Goal: Task Accomplishment & Management: Complete application form

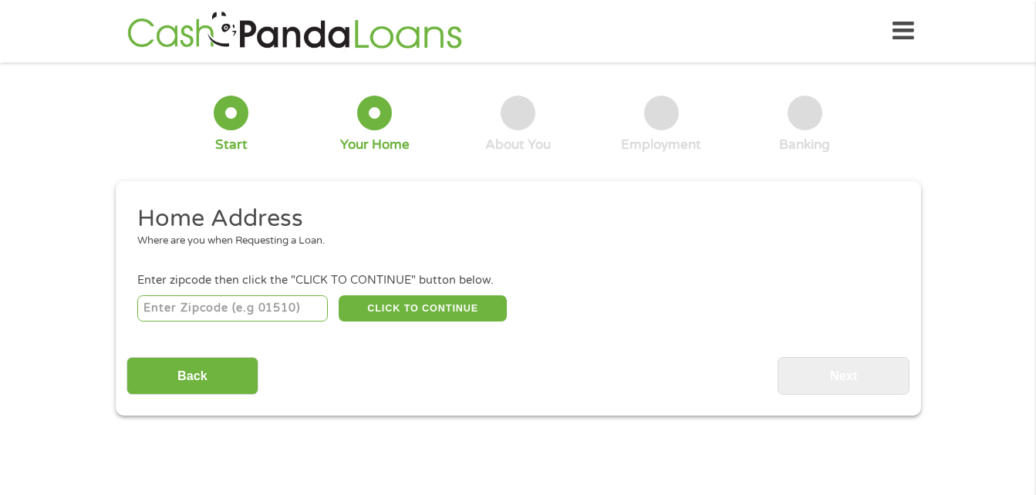
click at [248, 308] on input "number" at bounding box center [232, 308] width 190 height 26
type input "1123"
click at [490, 250] on li "Home Address Where are you when Requesting a Loan." at bounding box center [512, 233] width 772 height 58
click at [224, 290] on li "Enter zipcode then click the "CLICK TO CONTINUE" button below. CLICK TO CONTINU…" at bounding box center [517, 298] width 783 height 52
click at [227, 306] on input "number" at bounding box center [232, 308] width 190 height 26
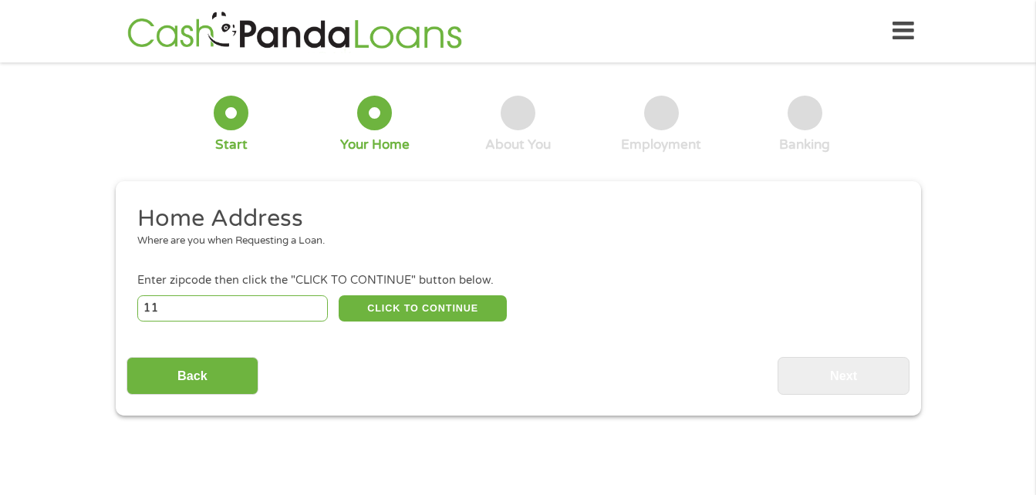
type input "1"
type input "60139"
click at [383, 308] on button "CLICK TO CONTINUE" at bounding box center [423, 308] width 168 height 26
type input "60139"
type input "[GEOGRAPHIC_DATA]"
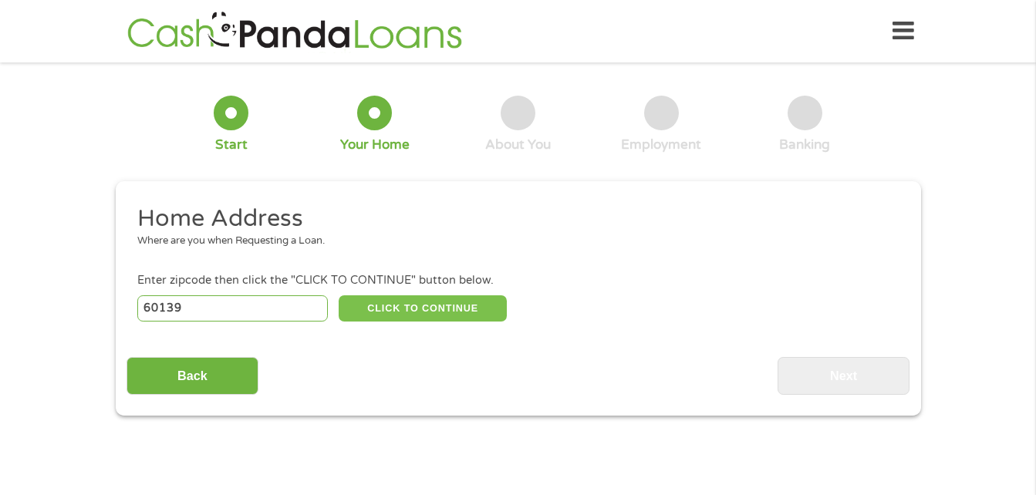
select select "[US_STATE]"
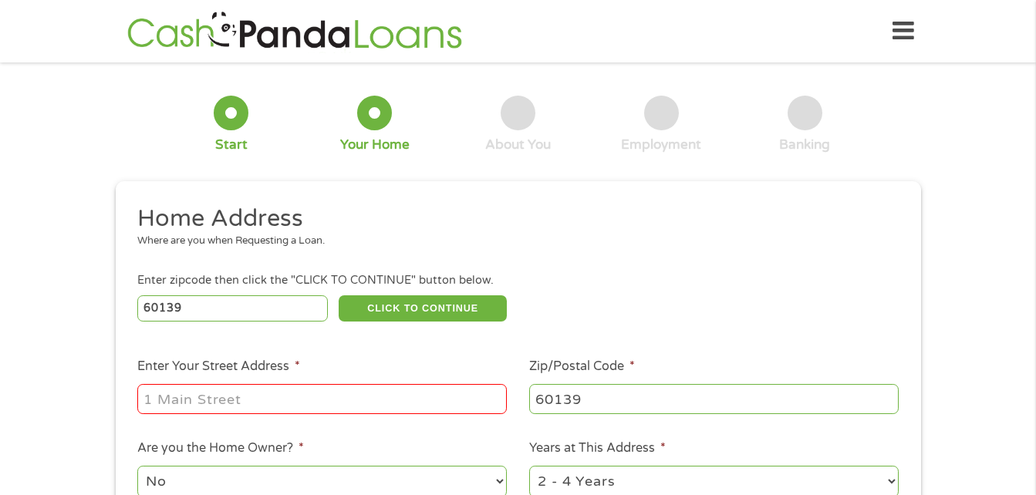
click at [231, 403] on input "Enter Your Street Address *" at bounding box center [321, 398] width 369 height 29
type input "[STREET_ADDRESS]"
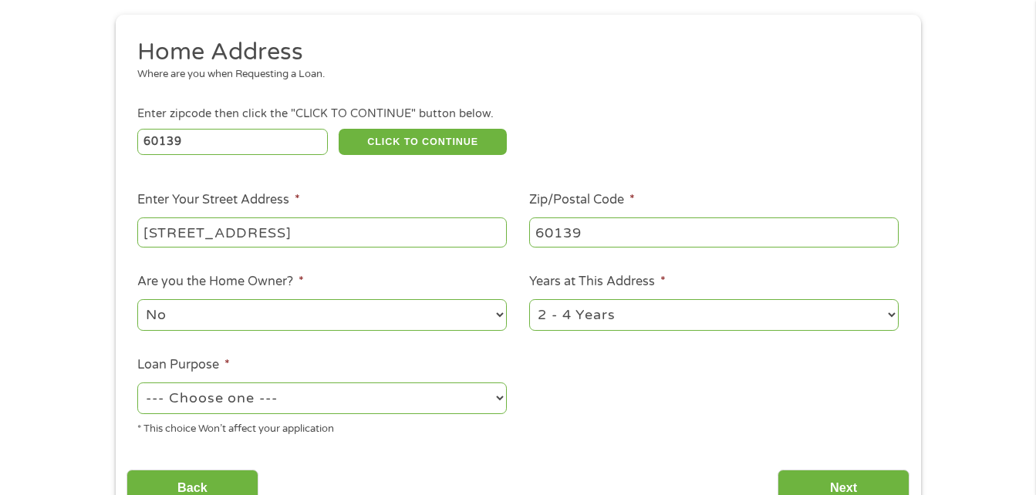
scroll to position [269, 0]
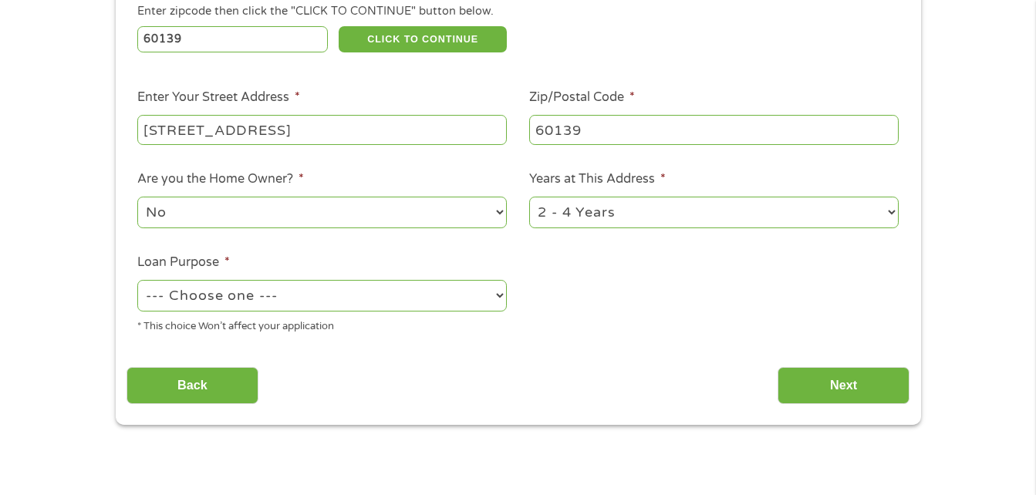
click at [502, 298] on select "--- Choose one --- Pay Bills Debt Consolidation Home Improvement Major Purchase…" at bounding box center [321, 296] width 369 height 32
select select "other"
click at [137, 280] on select "--- Choose one --- Pay Bills Debt Consolidation Home Improvement Major Purchase…" at bounding box center [321, 296] width 369 height 32
click at [843, 389] on input "Next" at bounding box center [843, 386] width 132 height 38
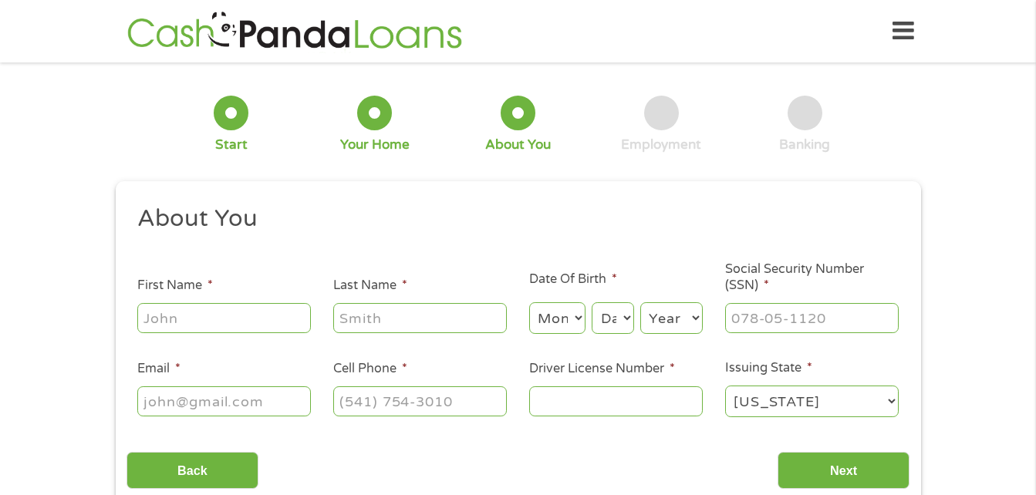
scroll to position [6, 6]
click at [226, 323] on input "First Name *" at bounding box center [224, 317] width 174 height 29
type input "[PERSON_NAME]"
click at [372, 301] on div "T" at bounding box center [420, 318] width 174 height 35
click at [372, 325] on input "T" at bounding box center [420, 317] width 174 height 29
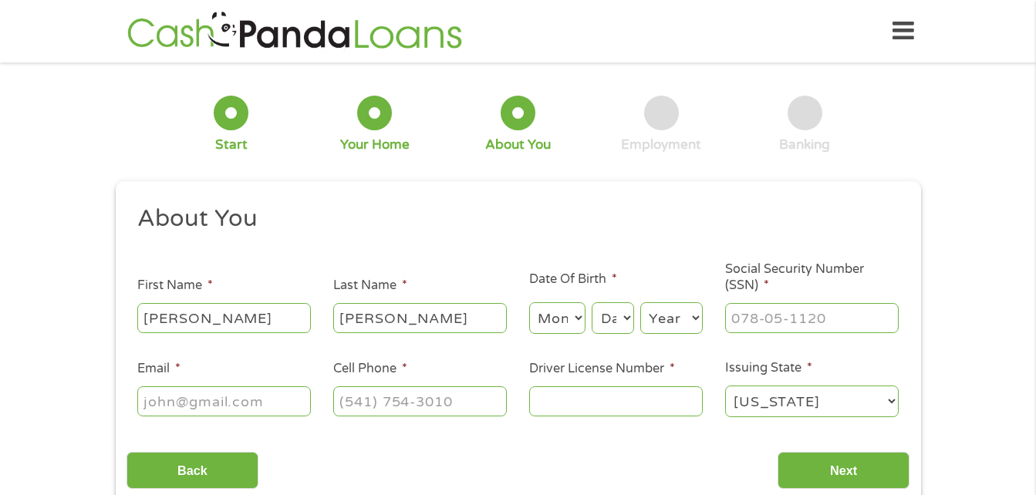
type input "[PERSON_NAME]"
select select "11"
click at [621, 319] on select "Day 1 2 3 4 5 6 7 8 9 10 11 12 13 14 15 16 17 18 19 20 21 22 23 24 25 26 27 28 …" at bounding box center [612, 318] width 42 height 32
select select "6"
click at [591, 302] on select "Day 1 2 3 4 5 6 7 8 9 10 11 12 13 14 15 16 17 18 19 20 21 22 23 24 25 26 27 28 …" at bounding box center [612, 318] width 42 height 32
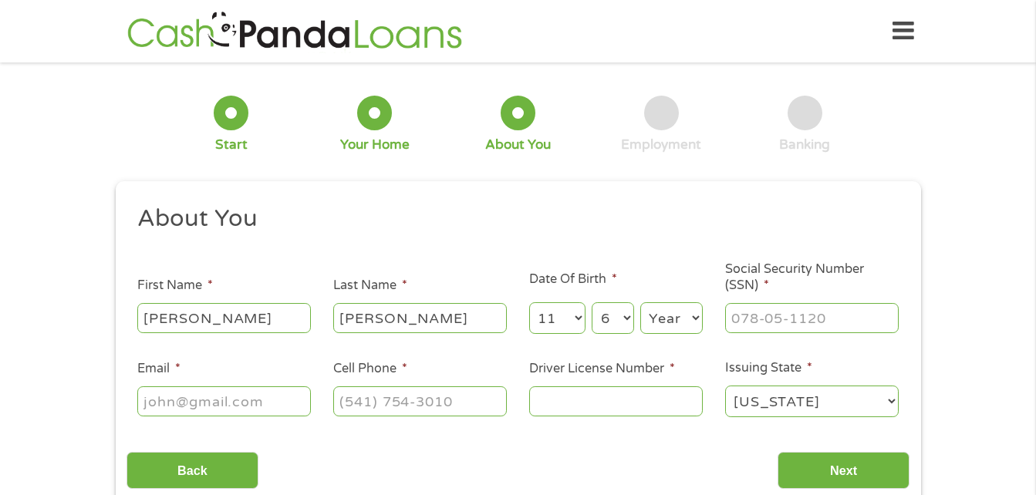
click at [698, 323] on select "Year [DATE] 2006 2005 2004 2003 2002 2001 2000 1999 1998 1997 1996 1995 1994 19…" at bounding box center [671, 318] width 62 height 32
select select "1956"
click at [640, 302] on select "Year [DATE] 2006 2005 2004 2003 2002 2001 2000 1999 1998 1997 1996 1995 1994 19…" at bounding box center [671, 318] width 62 height 32
type input "343-52-3062"
type input "[EMAIL_ADDRESS][DOMAIN_NAME]"
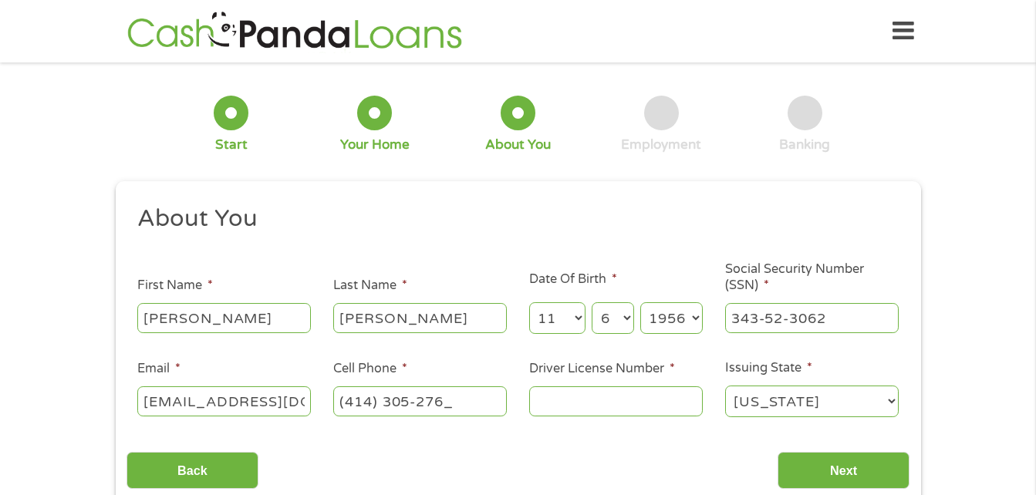
type input "[PHONE_NUMBER]"
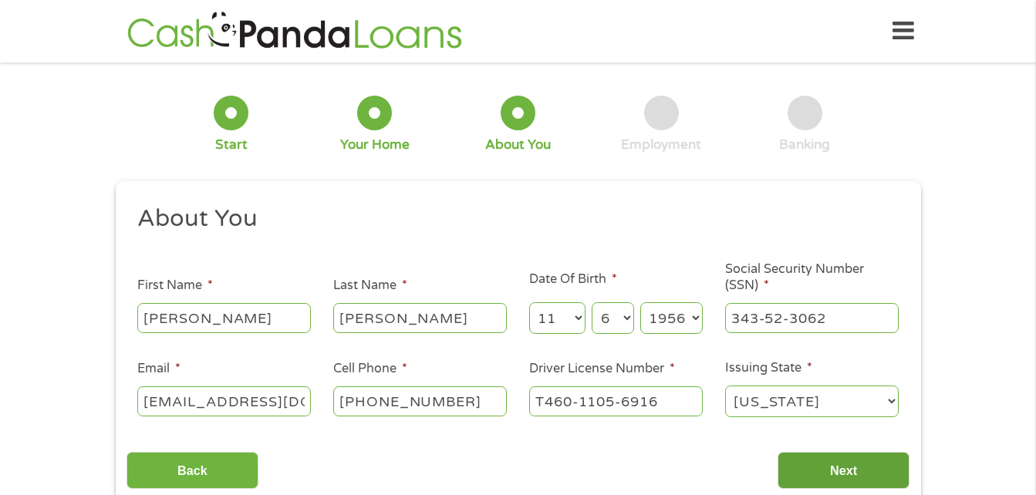
type input "T460-1105-6916"
click at [866, 471] on input "Next" at bounding box center [843, 471] width 132 height 38
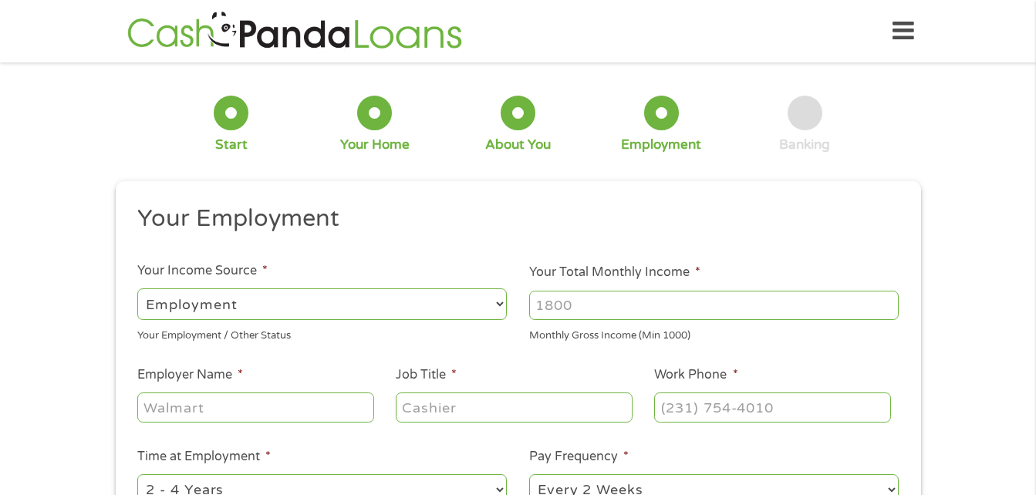
click at [698, 298] on input "Your Total Monthly Income *" at bounding box center [713, 305] width 369 height 29
type input "6"
type input "4"
type input "3500"
click at [190, 408] on input "Employer Name *" at bounding box center [255, 407] width 236 height 29
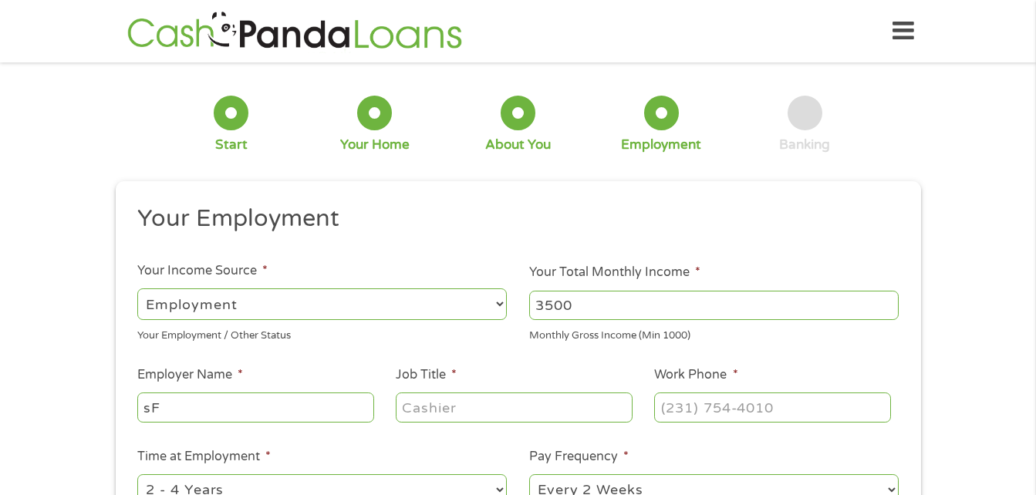
type input "s"
type input "Safeway Bus Company"
type input "Driver"
type input "[PHONE_NUMBER]"
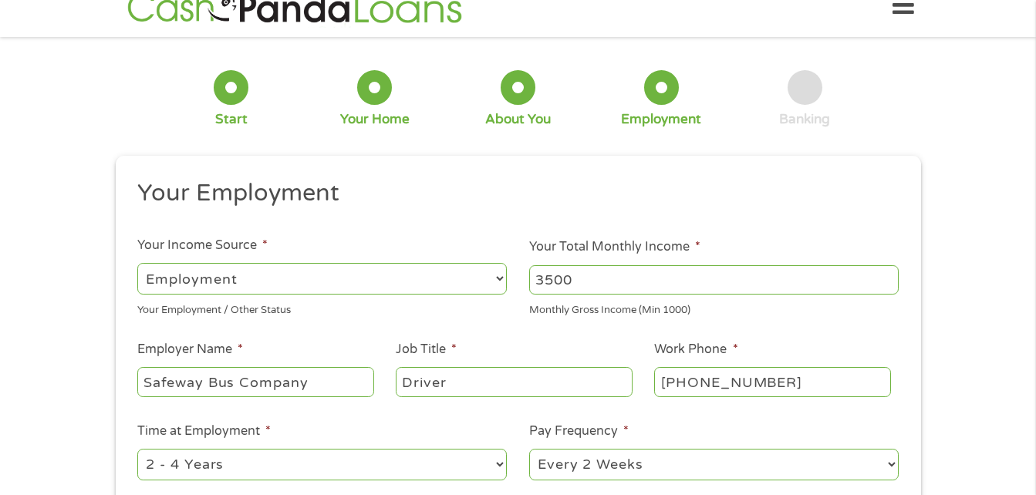
scroll to position [113, 0]
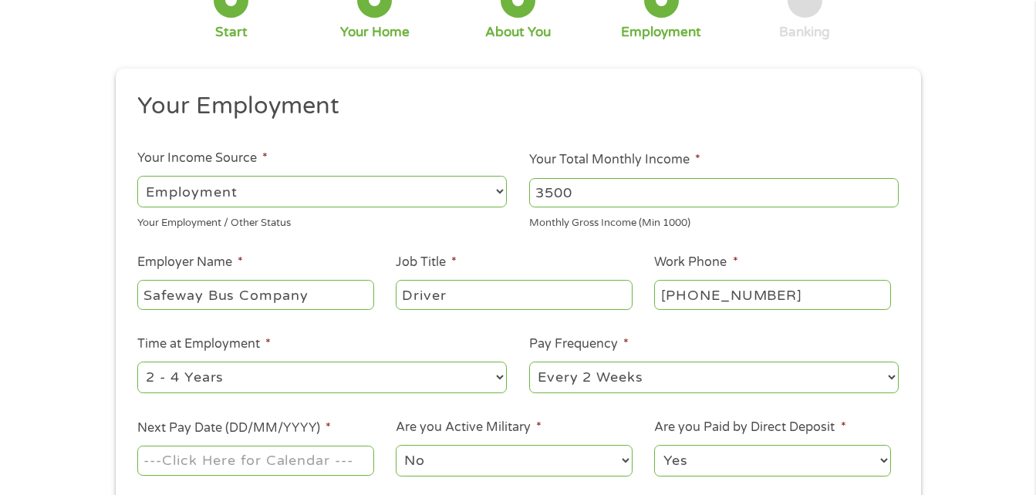
click at [488, 374] on select "--- Choose one --- 1 Year or less 1 - 2 Years 2 - 4 Years Over 4 Years" at bounding box center [321, 378] width 369 height 32
select select "24months"
click at [137, 362] on select "--- Choose one --- 1 Year or less 1 - 2 Years 2 - 4 Years Over 4 Years" at bounding box center [321, 378] width 369 height 32
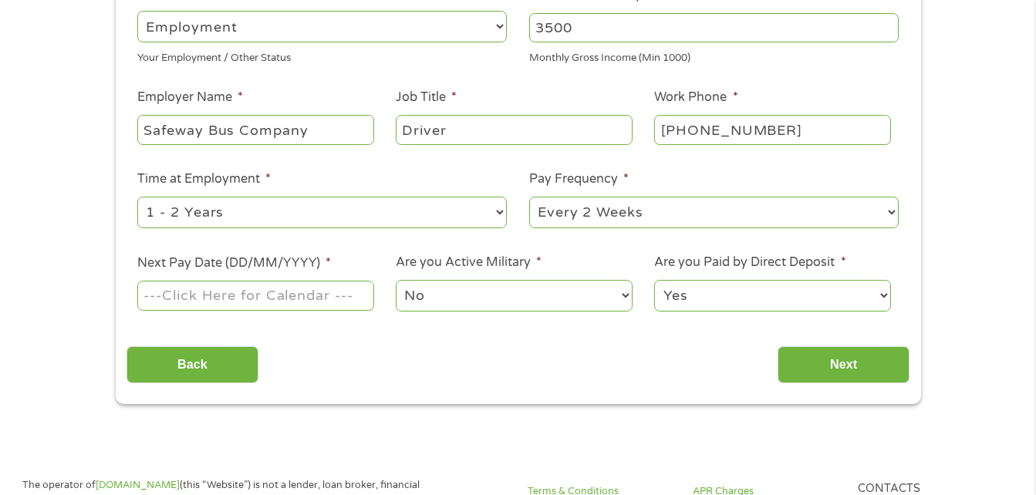
scroll to position [298, 0]
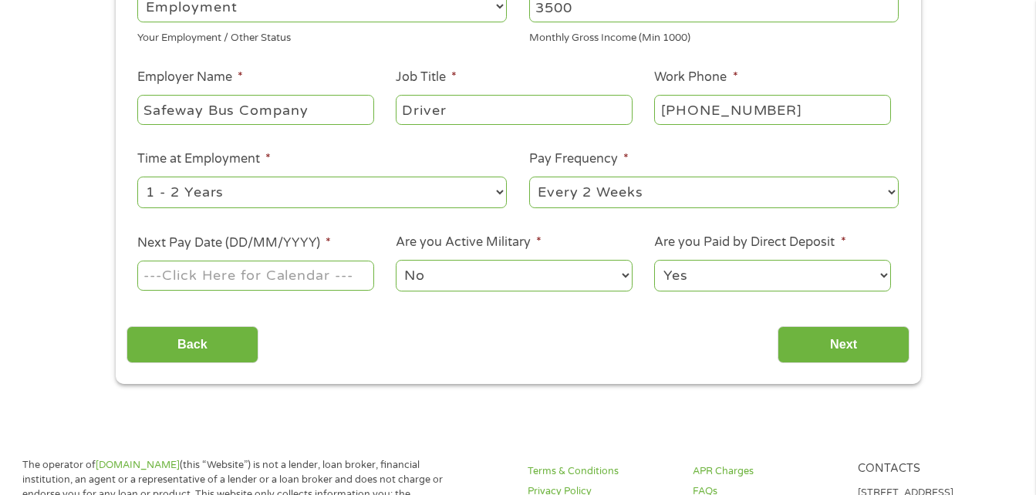
click at [337, 278] on input "Next Pay Date (DD/MM/YYYY) *" at bounding box center [255, 275] width 236 height 29
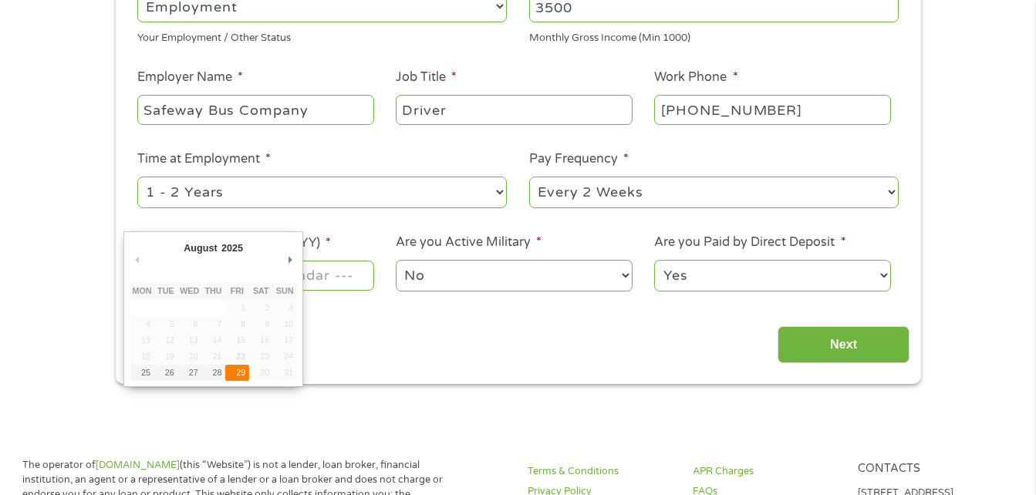
type input "[DATE]"
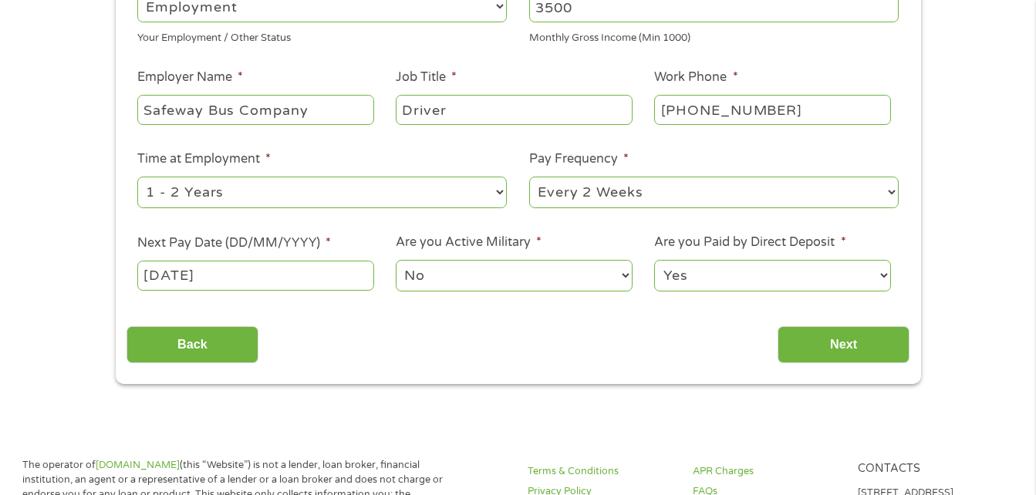
click at [888, 277] on select "Yes No" at bounding box center [772, 276] width 236 height 32
select select "0"
click at [654, 260] on select "Yes No" at bounding box center [772, 276] width 236 height 32
click at [834, 349] on input "Next" at bounding box center [843, 345] width 132 height 38
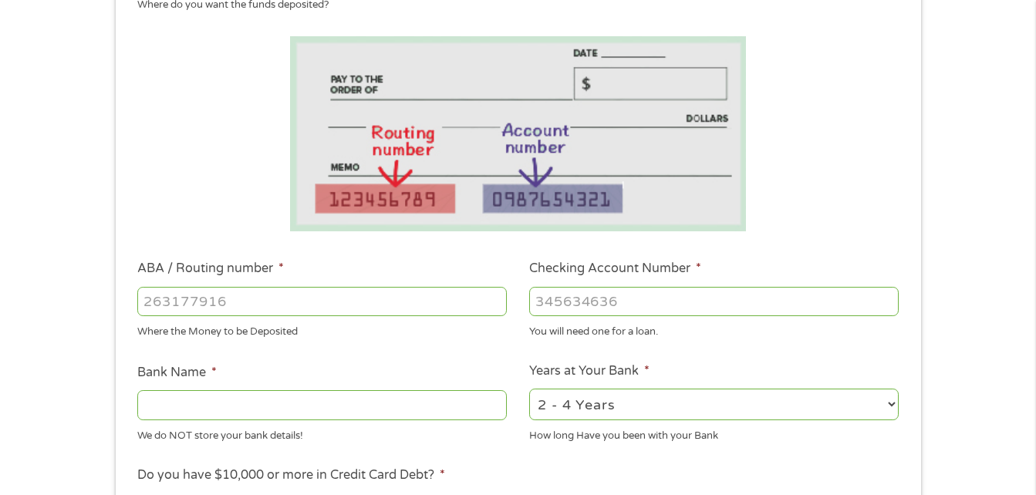
scroll to position [339, 0]
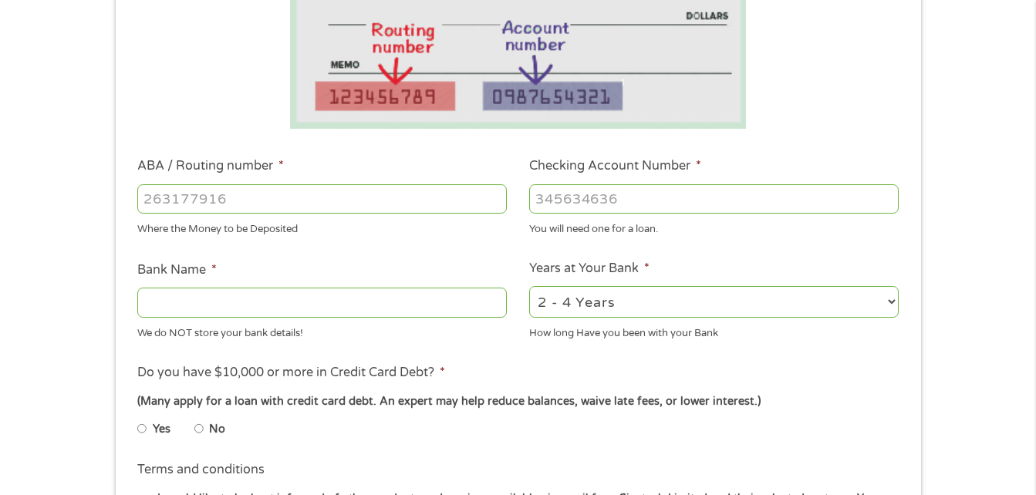
click at [296, 214] on div at bounding box center [321, 198] width 369 height 35
click at [244, 203] on input "ABA / Routing number *" at bounding box center [321, 198] width 369 height 29
type input "122101706"
type input "BANK OF AMERICA NA"
type input "122101706"
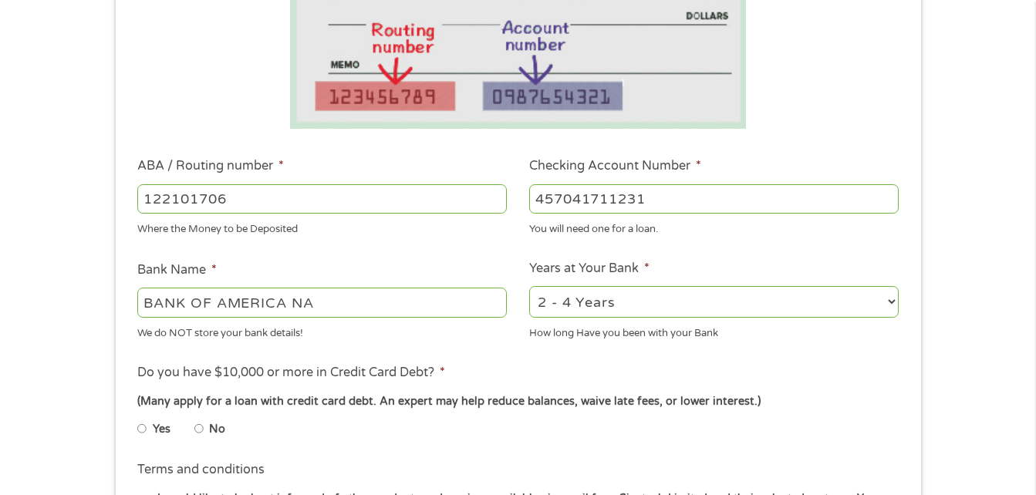
type input "457041711231"
click at [881, 300] on select "2 - 4 Years 6 - 12 Months 1 - 2 Years Over 4 Years" at bounding box center [713, 302] width 369 height 32
select select "60months"
click at [529, 286] on select "2 - 4 Years 6 - 12 Months 1 - 2 Years Over 4 Years" at bounding box center [713, 302] width 369 height 32
click at [195, 419] on input "No" at bounding box center [198, 428] width 9 height 25
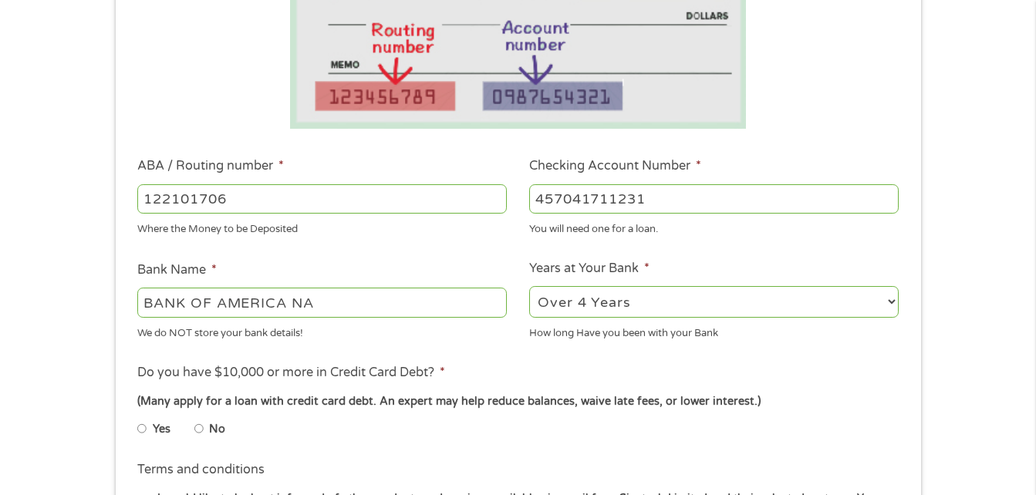
radio input "true"
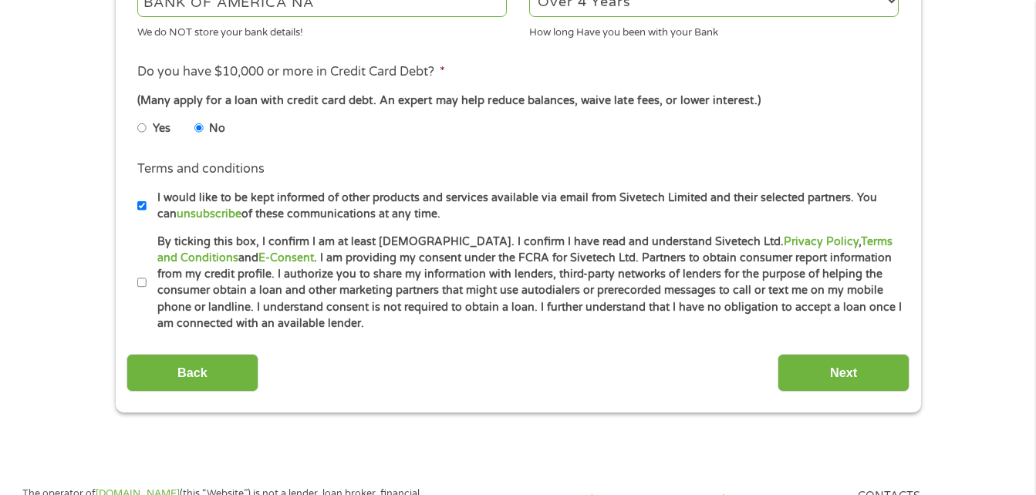
scroll to position [659, 0]
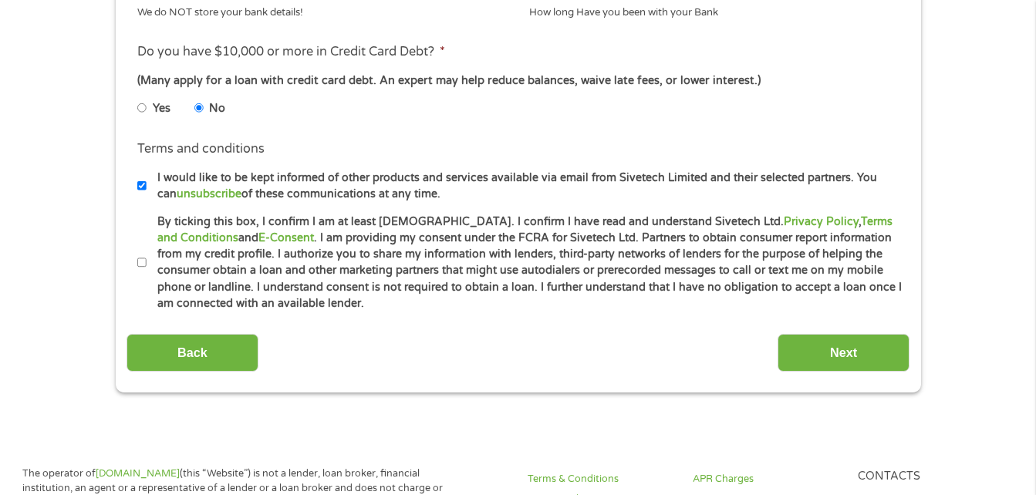
click at [136, 188] on li "Terms and conditions I would like to be kept informed of other products and ser…" at bounding box center [517, 171] width 783 height 62
click at [143, 272] on input "By ticking this box, I confirm I am at least [DEMOGRAPHIC_DATA]. I confirm I ha…" at bounding box center [141, 263] width 9 height 25
checkbox input "true"
click at [136, 181] on li "Terms and conditions I would like to be kept informed of other products and ser…" at bounding box center [517, 171] width 783 height 62
click at [140, 190] on input "I would like to be kept informed of other products and services available via e…" at bounding box center [141, 186] width 9 height 25
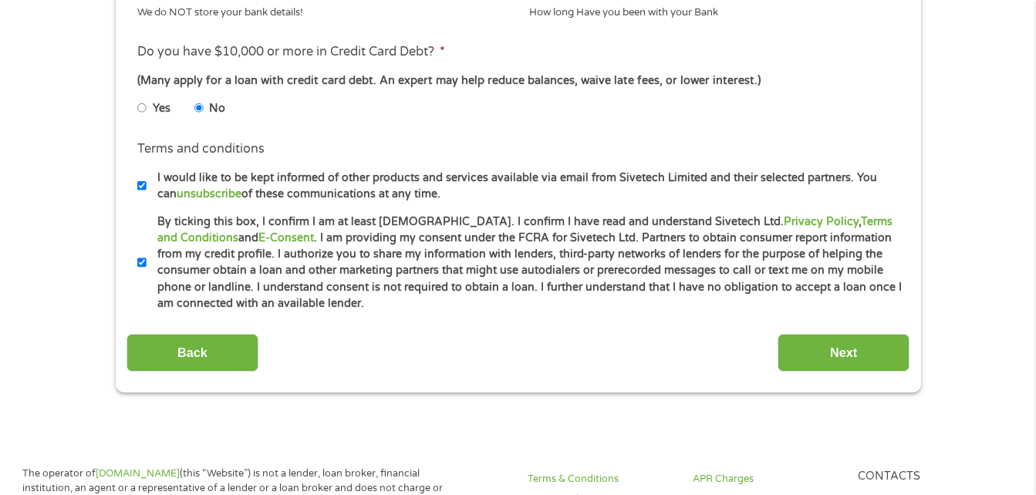
checkbox input "false"
click at [839, 365] on input "Next" at bounding box center [843, 353] width 132 height 38
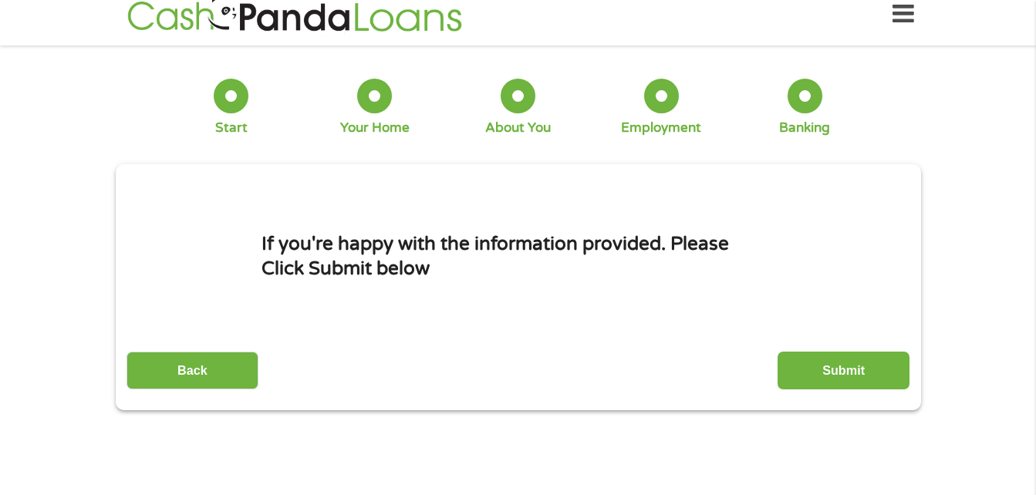
scroll to position [0, 0]
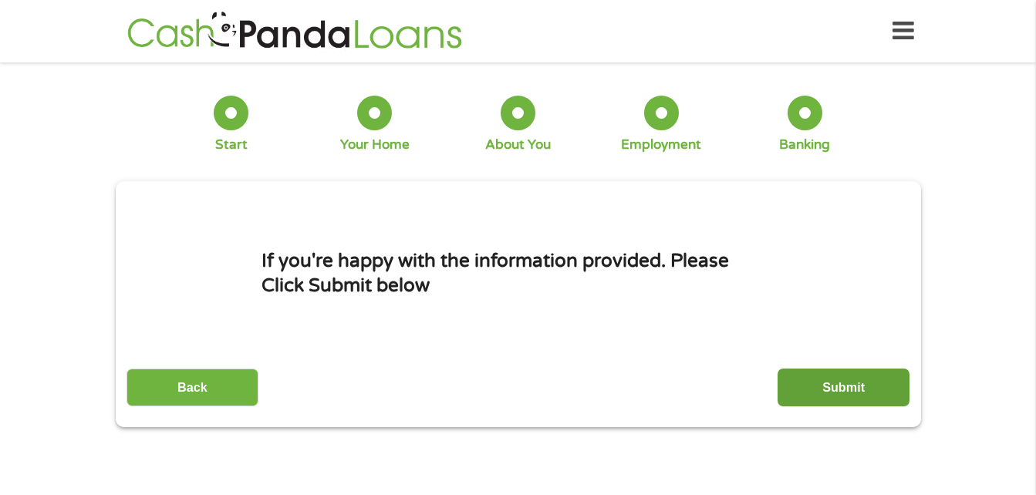
click at [844, 380] on input "Submit" at bounding box center [843, 388] width 132 height 38
